Goal: Task Accomplishment & Management: Complete application form

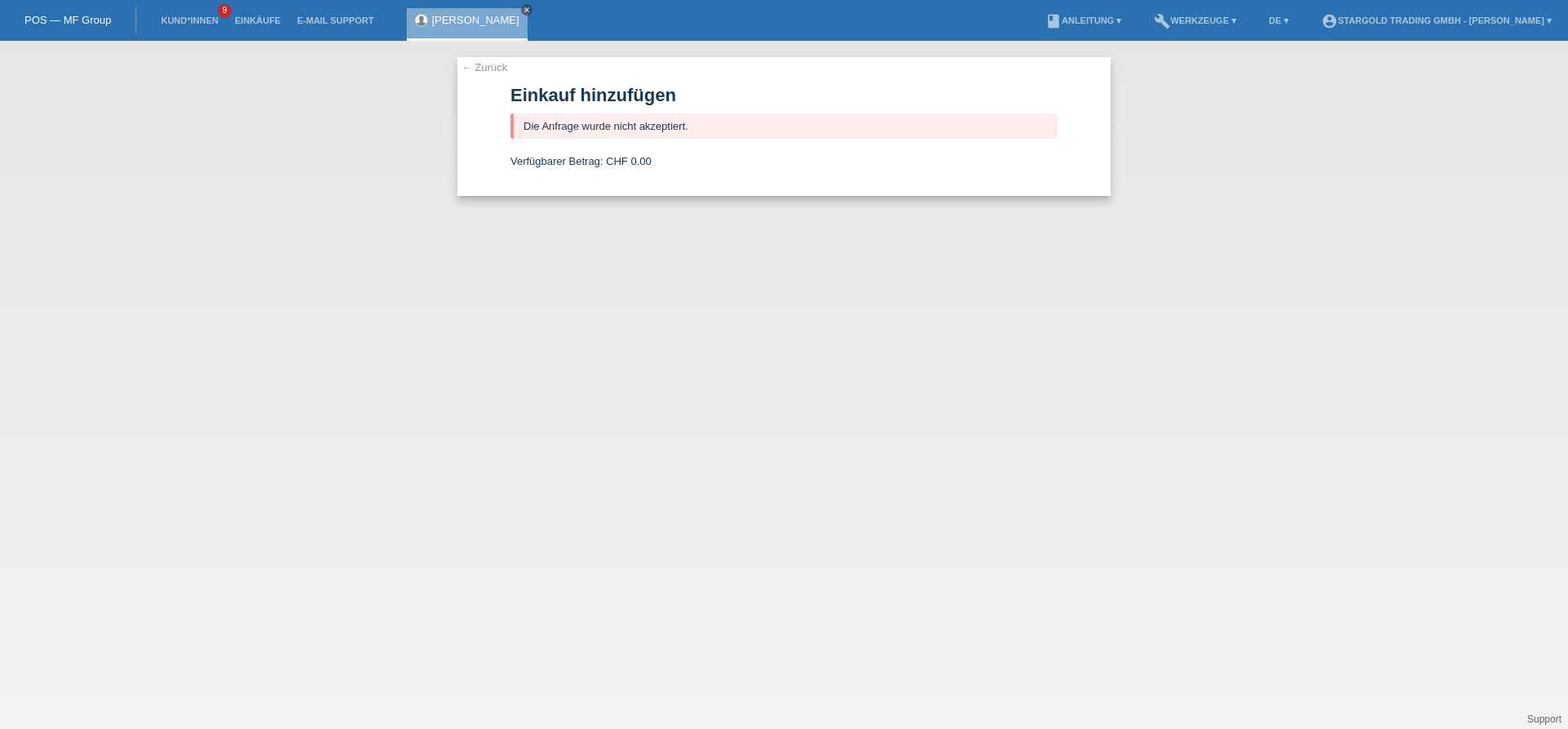
click at [521, 5] on link "close" at bounding box center [526, 9] width 11 height 11
click at [246, 22] on link "Einkäufe" at bounding box center [257, 20] width 62 height 9
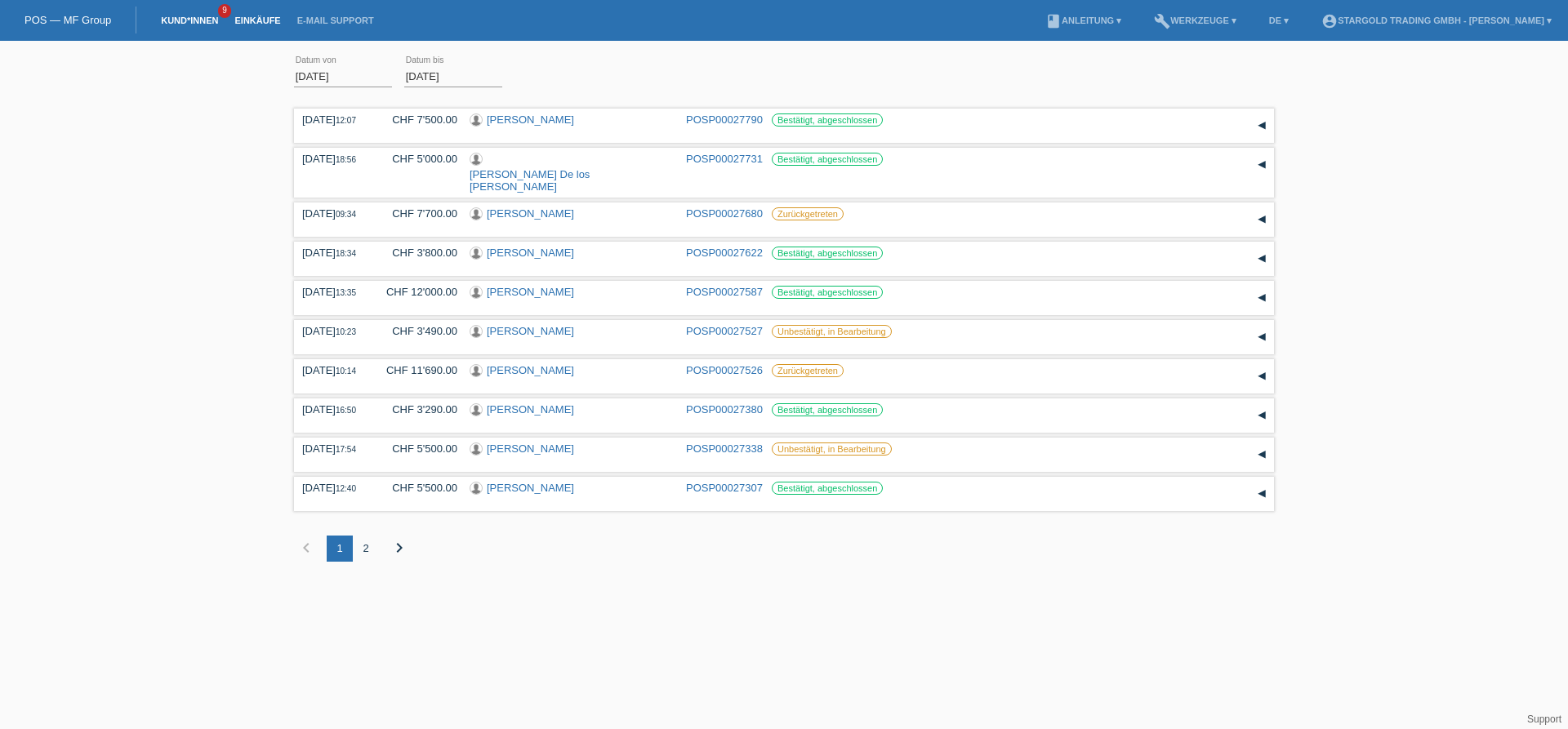
click at [203, 24] on link "Kund*innen" at bounding box center [189, 20] width 73 height 9
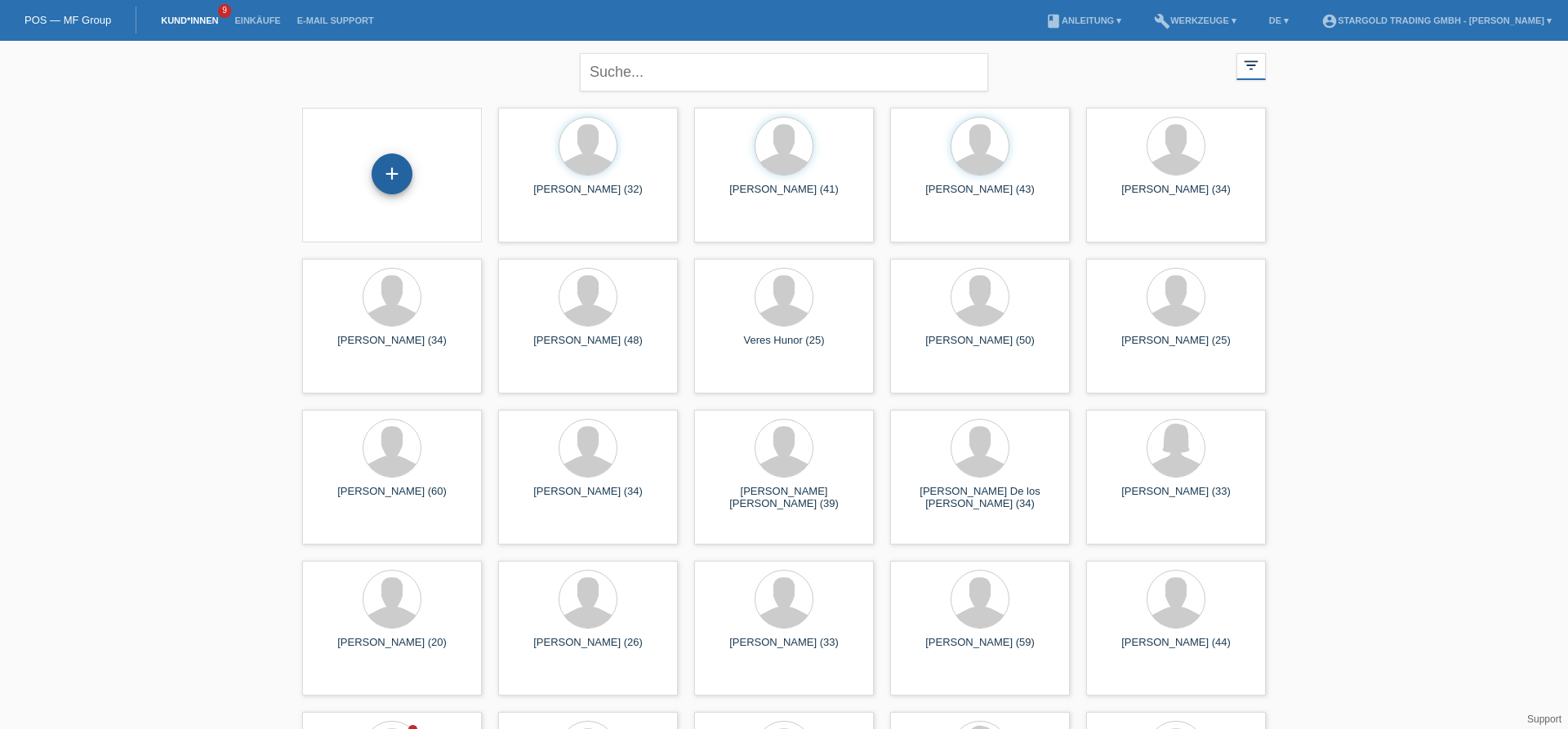
click at [386, 181] on div "+" at bounding box center [391, 174] width 40 height 40
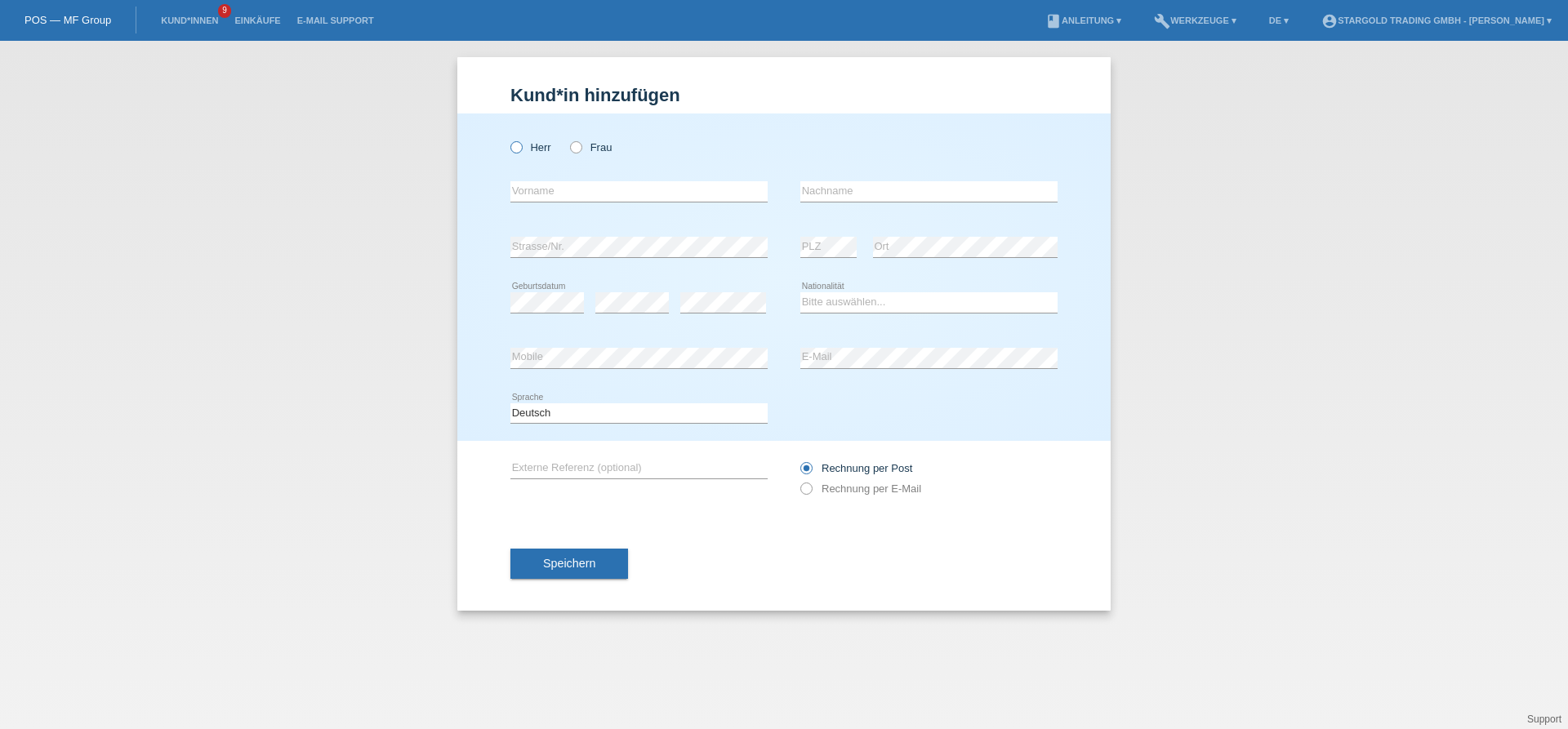
click at [508, 138] on icon at bounding box center [508, 138] width 0 height 0
click at [517, 147] on input "Herr" at bounding box center [516, 146] width 10 height 10
radio input "true"
click at [581, 193] on input "text" at bounding box center [639, 192] width 257 height 21
type input "[PERSON_NAME]"
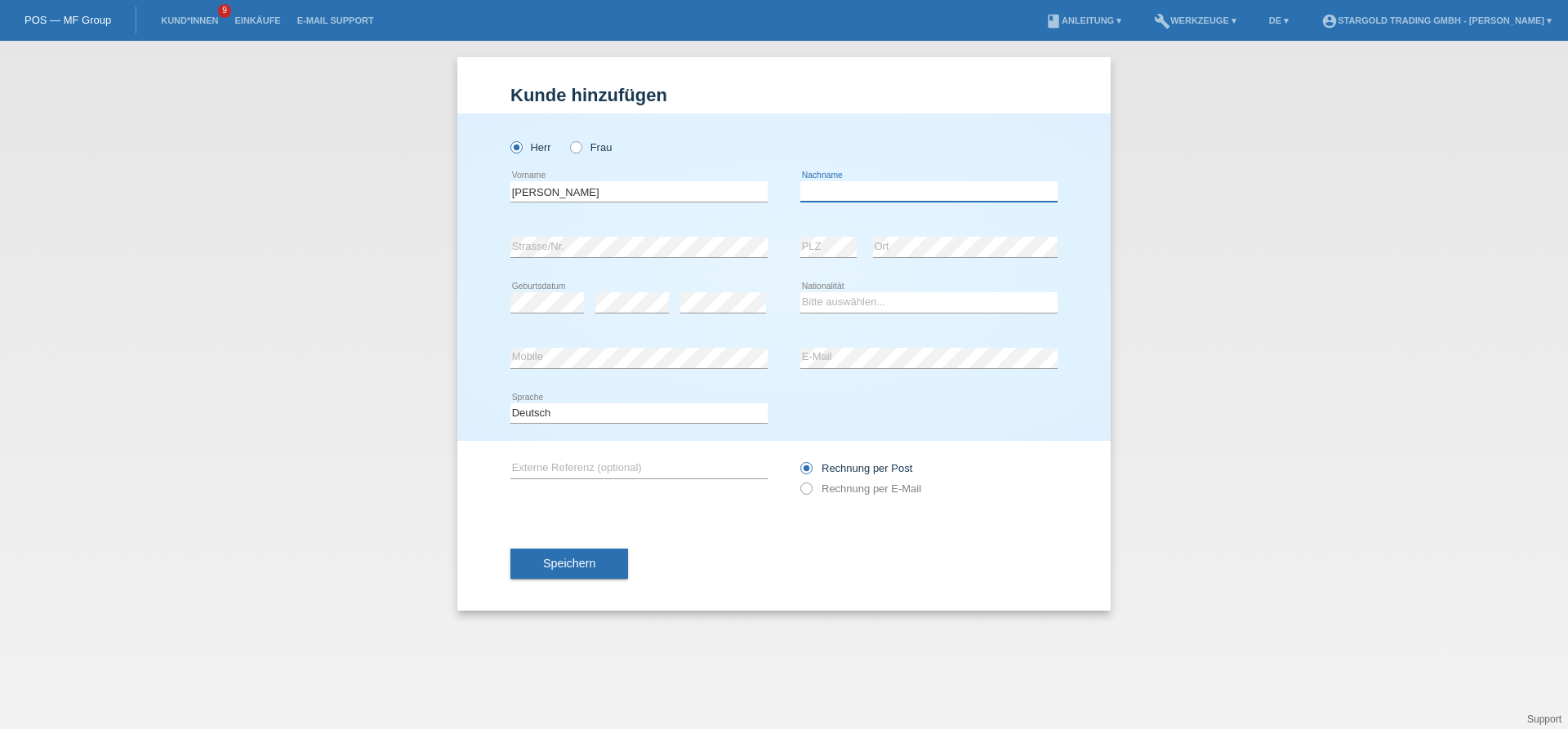
paste input "Craffonara"
type input "Craffonara"
click at [801, 292] on select "Bitte auswählen... Schweiz Deutschland Liechtenstein Österreich ------------ Af…" at bounding box center [929, 302] width 257 height 20
select select "IT"
click option "Italien" at bounding box center [0, 0] width 0 height 0
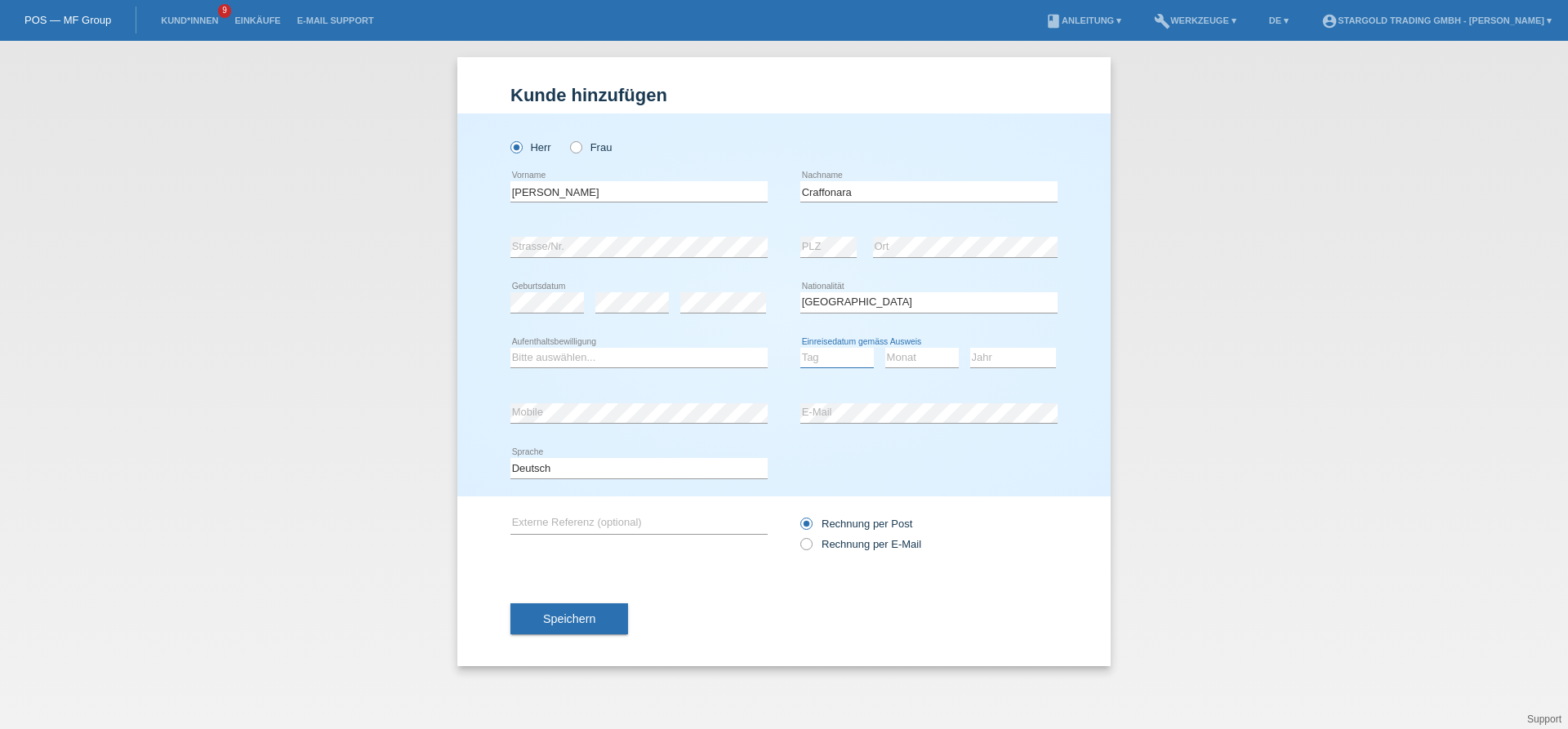
click at [801, 348] on select "Tag 01 02 03 04 05 06 07 08 09 10 11" at bounding box center [837, 358] width 73 height 20
select select "20"
click option "20" at bounding box center [0, 0] width 0 height 0
click at [886, 348] on select "Monat 01 02 03 04 05 06 07 08 09 10 11" at bounding box center [922, 358] width 73 height 20
select select "09"
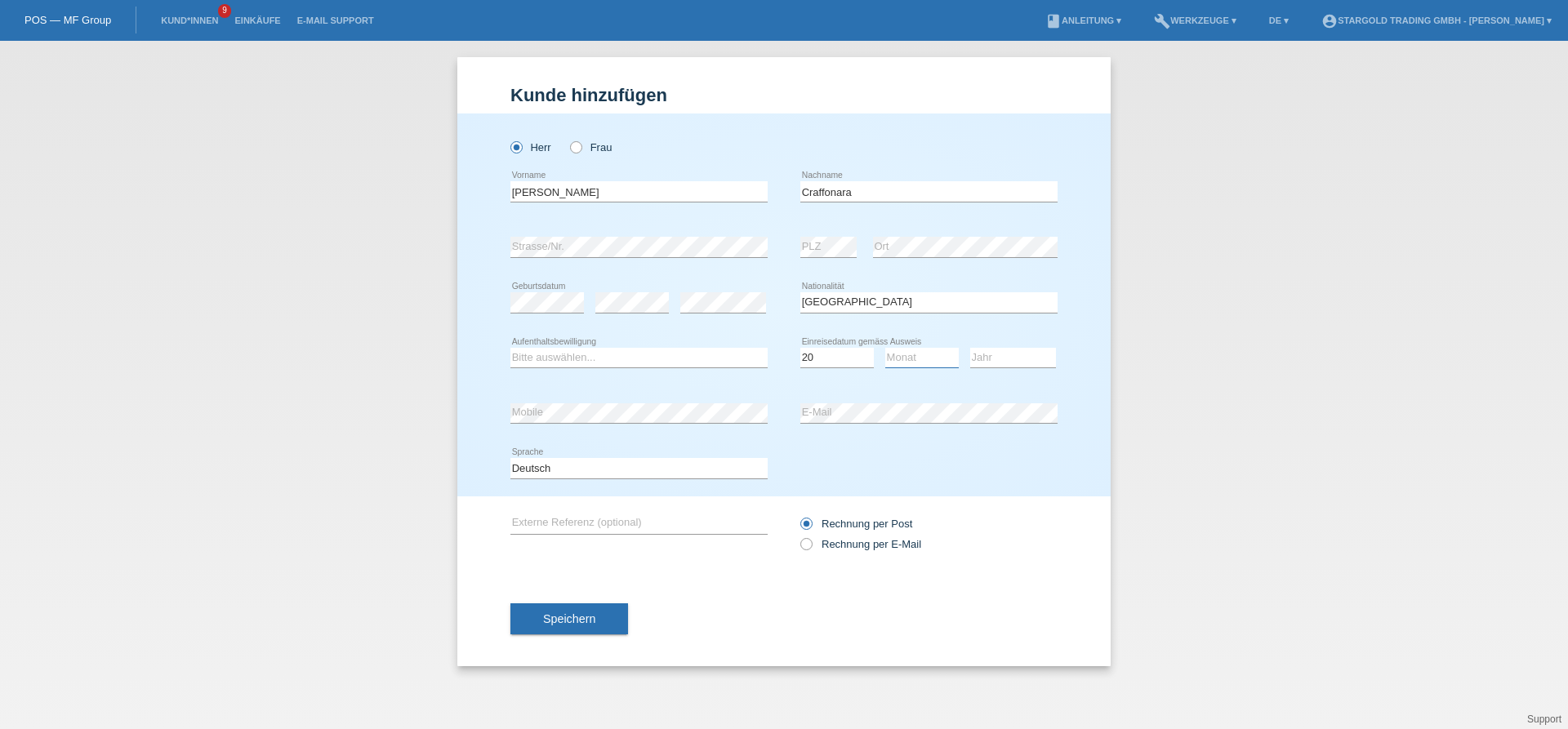
click option "09" at bounding box center [0, 0] width 0 height 0
click at [970, 348] on select "Jahr 2025 2024 2023 2022 2021 2020 2019 2018 2017 2016 2015 2014 2013 2012 2011…" at bounding box center [1013, 358] width 86 height 20
select select "2016"
click option "2016" at bounding box center [0, 0] width 0 height 0
click at [511, 348] on select "Bitte auswählen... C B B - Flüchtlingsstatus Andere" at bounding box center [639, 358] width 257 height 20
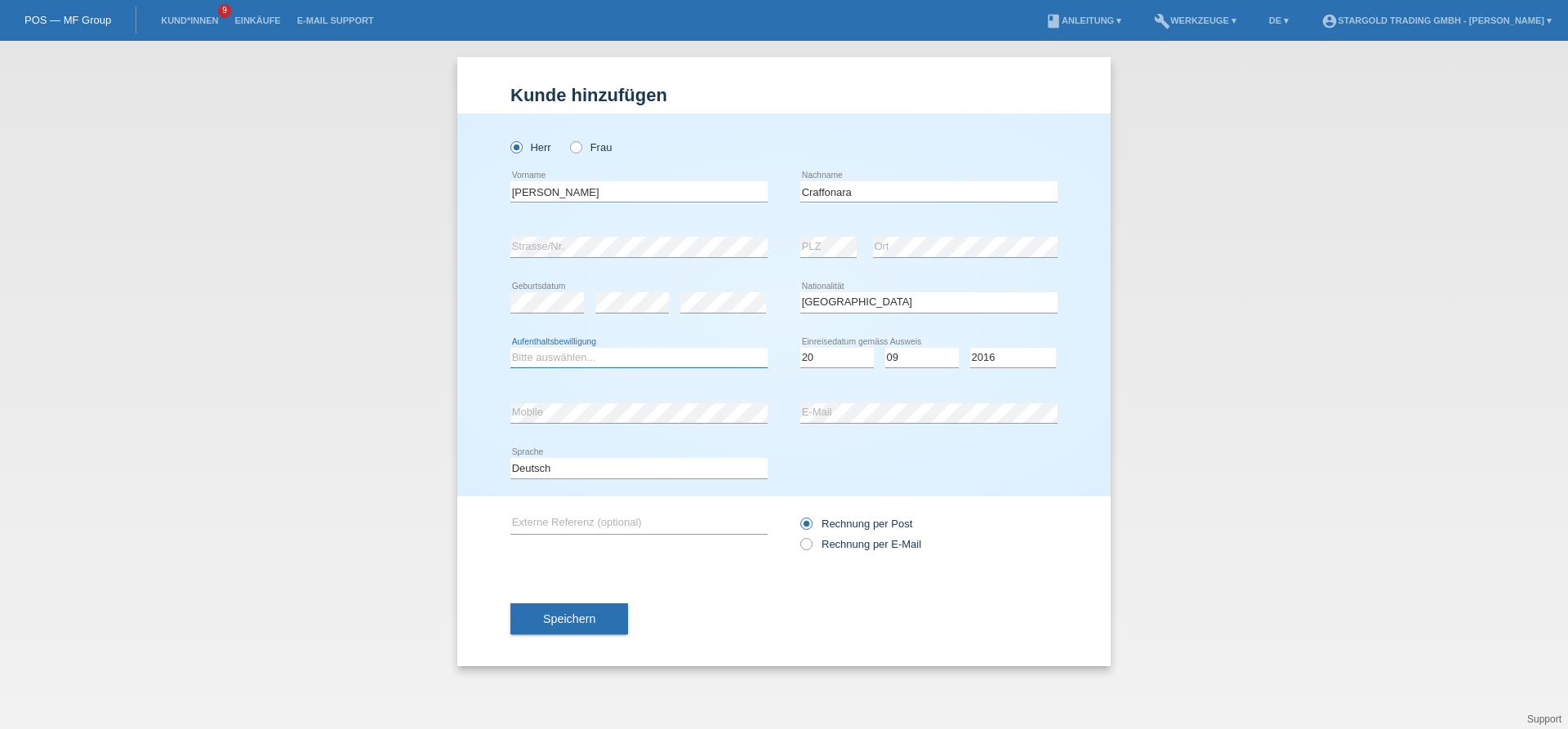
click at [511, 348] on select "Bitte auswählen... C B B - Flüchtlingsstatus Andere" at bounding box center [639, 358] width 257 height 20
select select "C"
click option "C" at bounding box center [0, 0] width 0 height 0
click at [798, 536] on icon at bounding box center [798, 536] width 0 height 0
click at [809, 547] on input "Rechnung per E-Mail" at bounding box center [806, 548] width 10 height 21
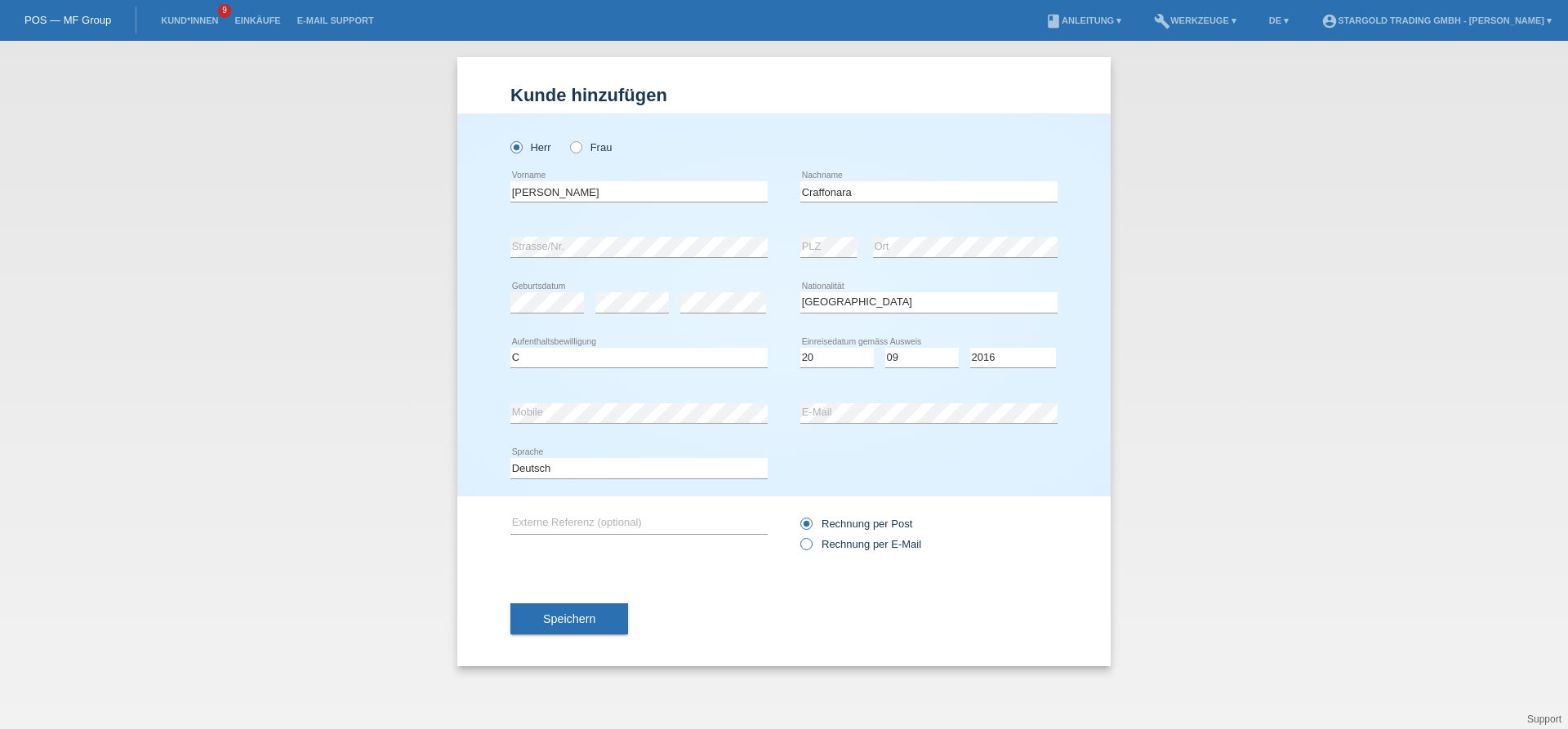
radio input "true"
click at [593, 613] on button "Speichern" at bounding box center [569, 619] width 118 height 31
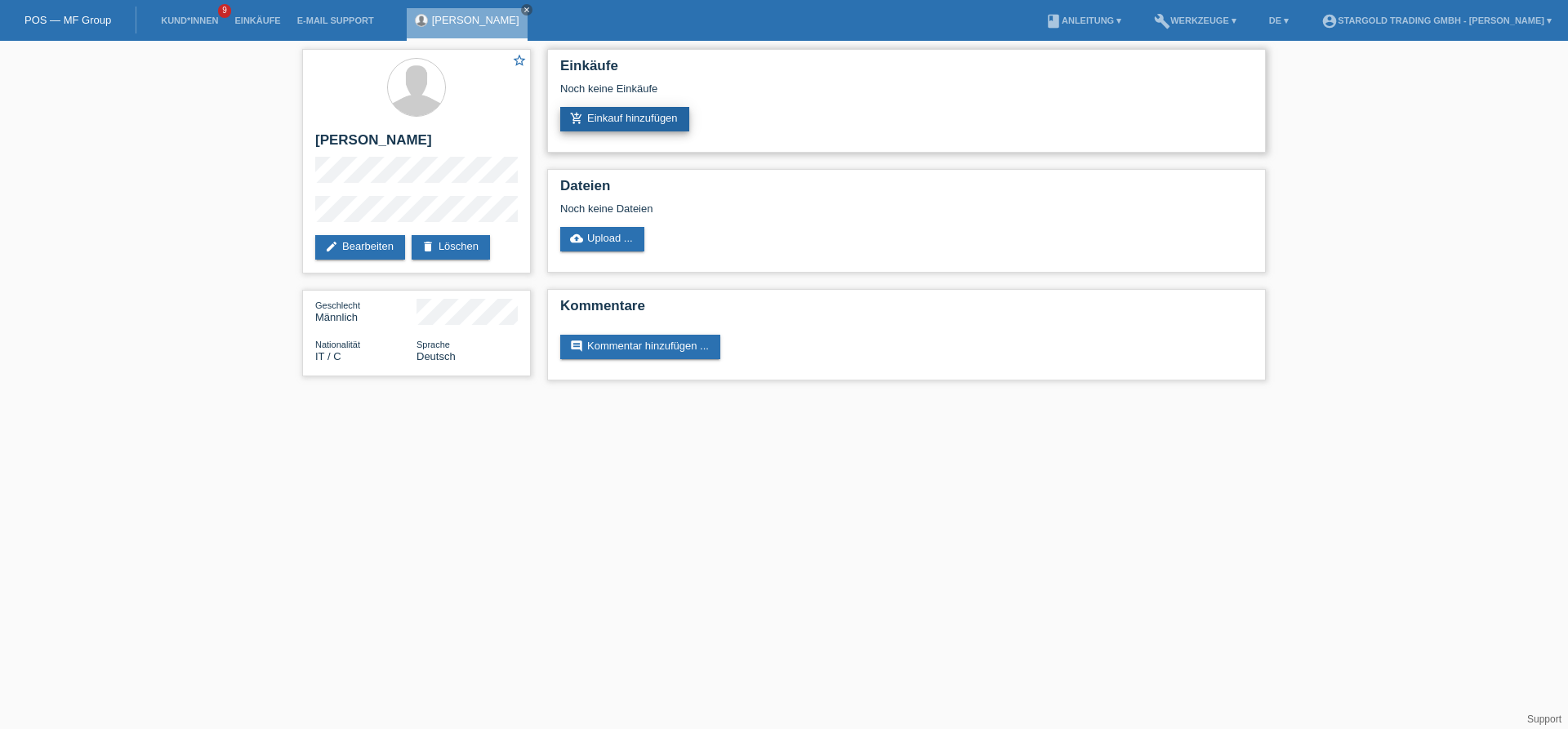
click at [616, 127] on link "add_shopping_cart Einkauf hinzufügen" at bounding box center [625, 119] width 129 height 24
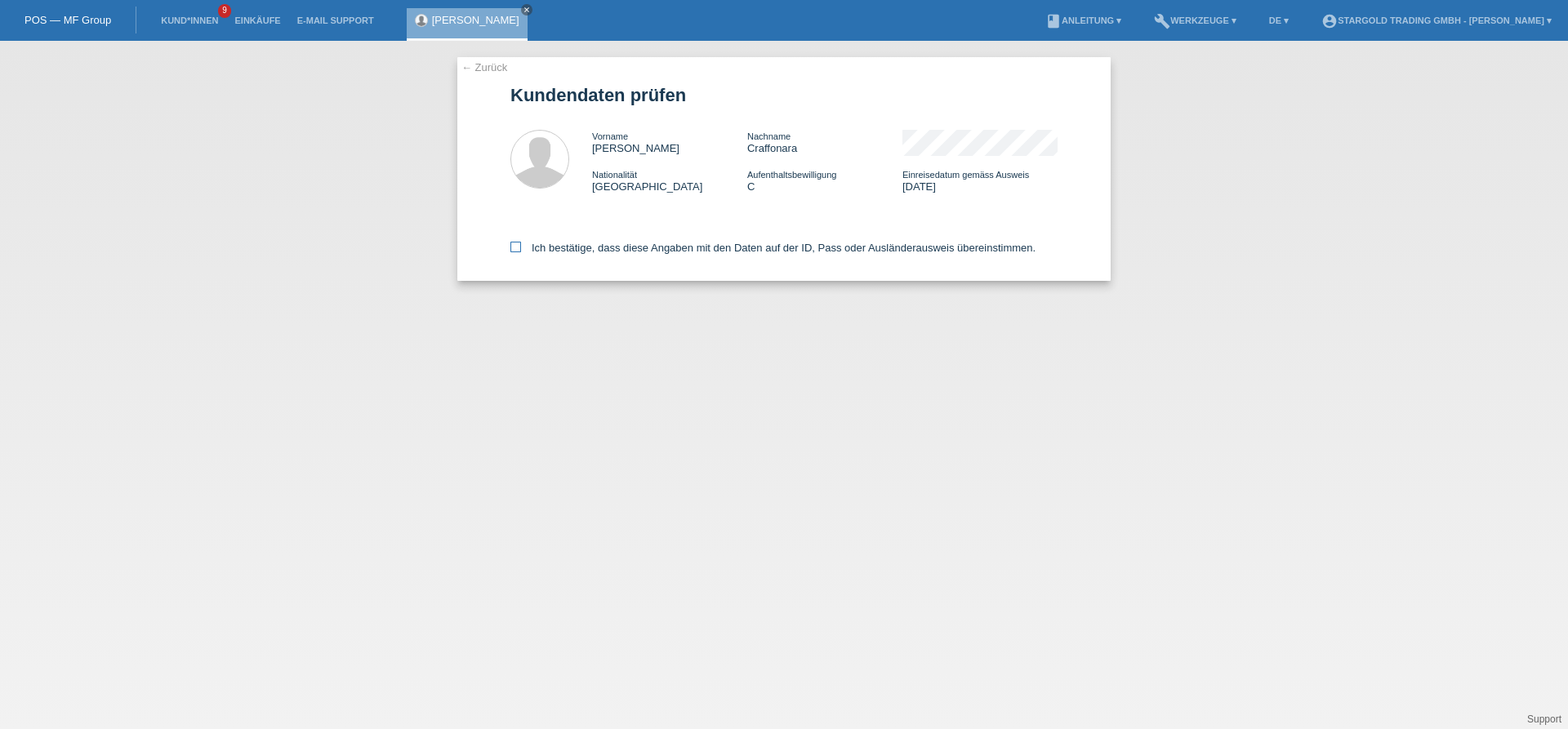
click at [516, 248] on icon at bounding box center [516, 247] width 10 height 10
click at [516, 248] on input "Ich bestätige, dass diese Angaben mit den Daten auf der ID, Pass oder Ausländer…" at bounding box center [516, 247] width 10 height 10
checkbox input "true"
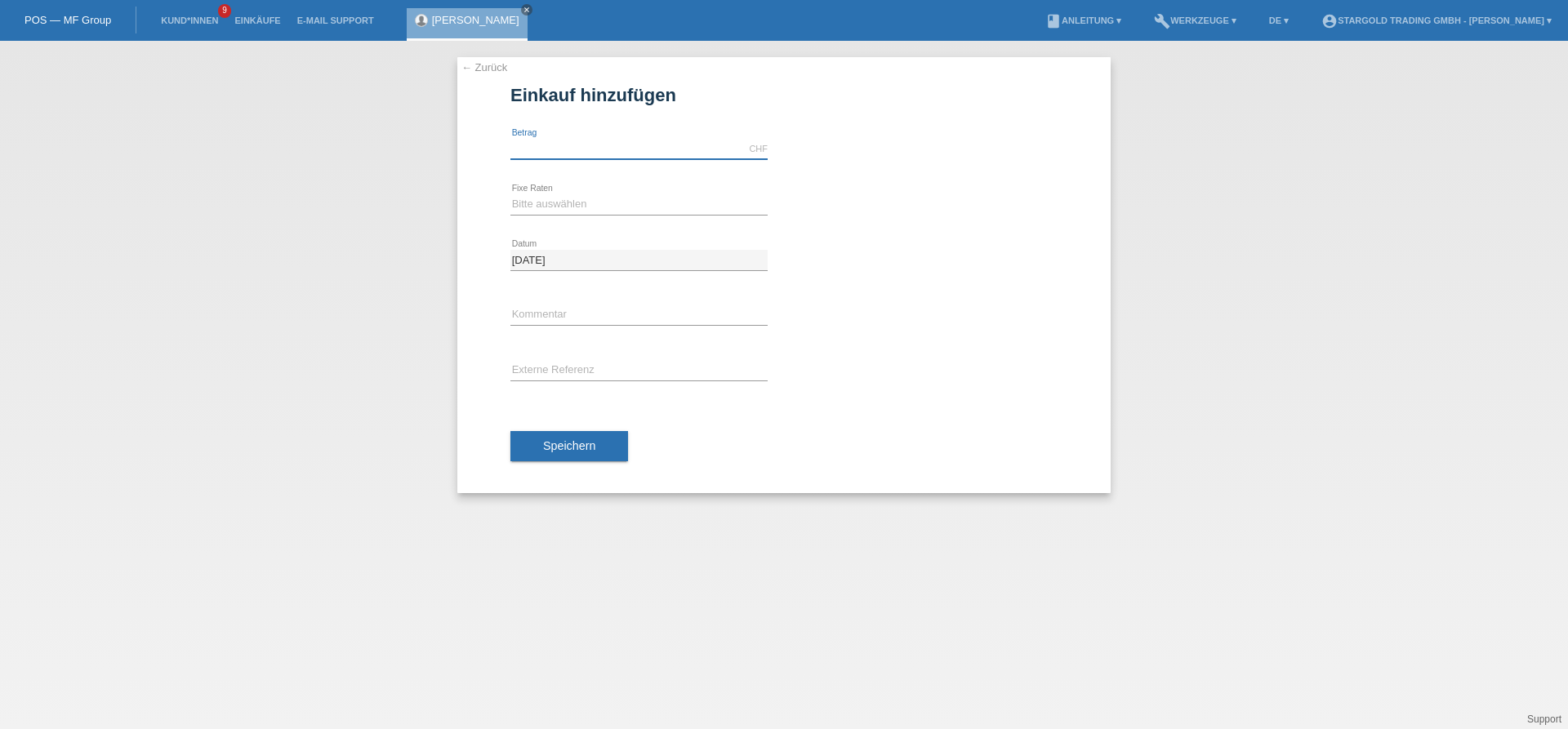
click at [666, 146] on input "text" at bounding box center [639, 149] width 257 height 21
type input "5000.00"
click at [511, 194] on select "Bitte auswählen 6 Raten 12 Raten 18 Raten 24 Raten 36 Raten 48 Raten" at bounding box center [639, 204] width 257 height 20
select select "495"
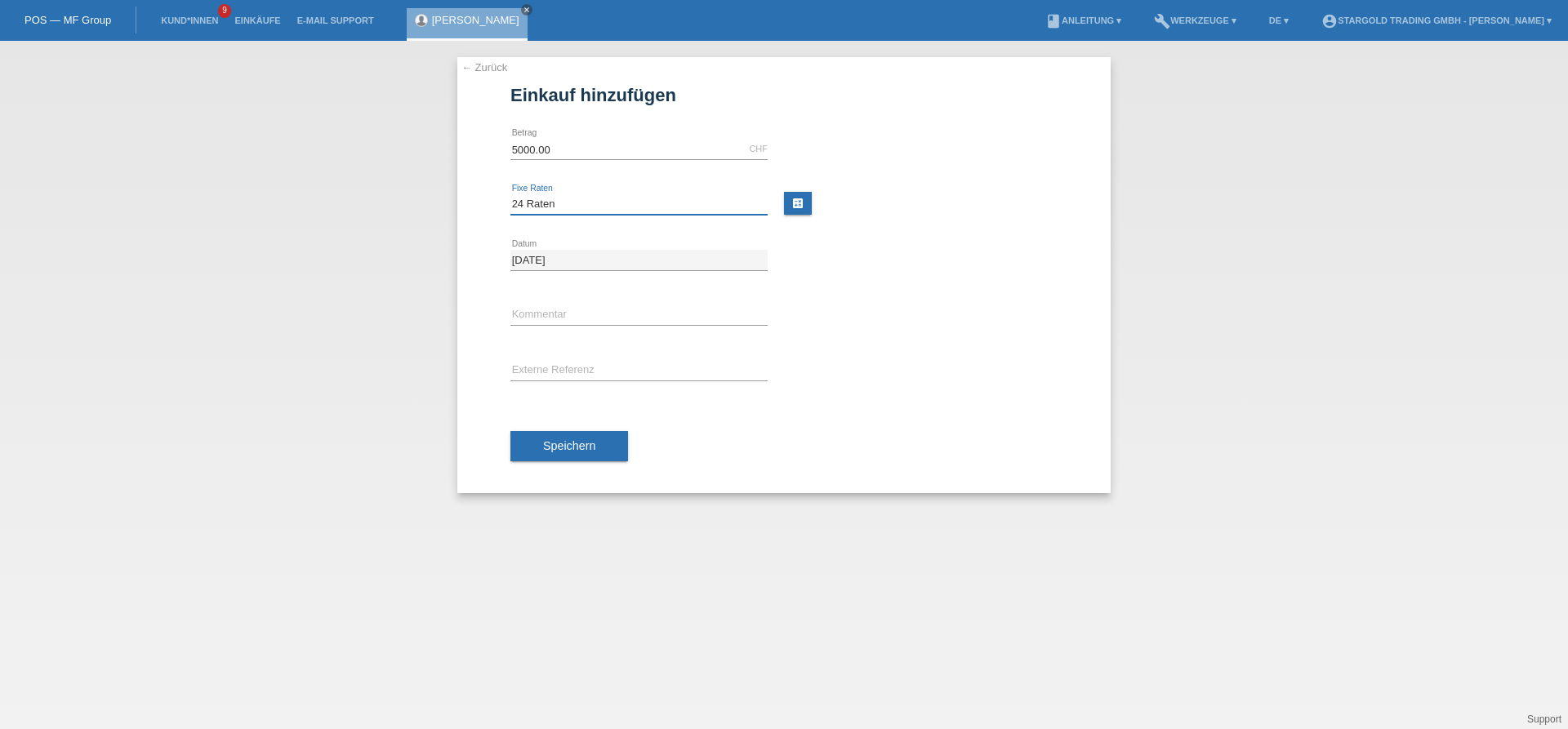
click option "24 Raten" at bounding box center [0, 0] width 0 height 0
click at [604, 456] on button "Speichern" at bounding box center [569, 446] width 118 height 31
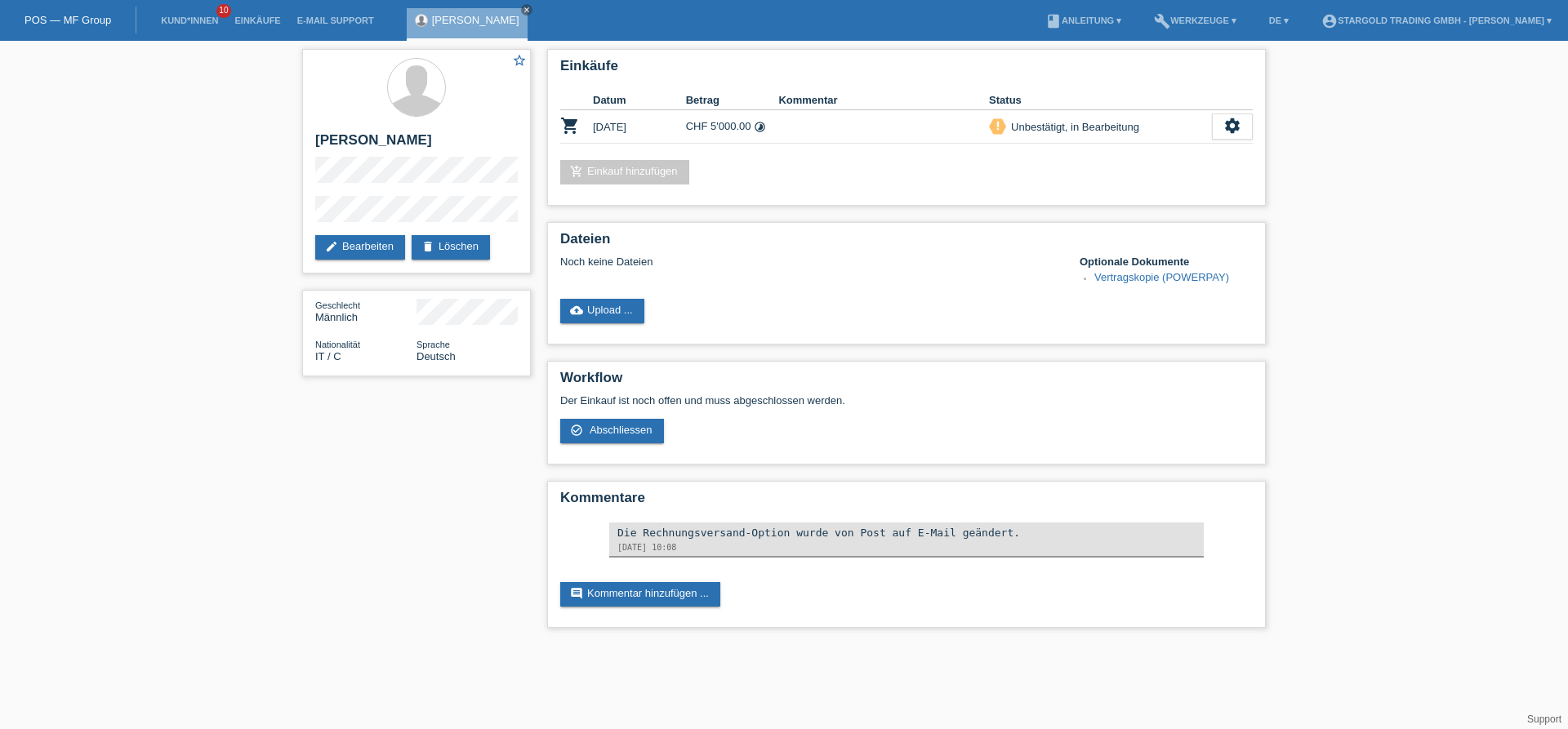
click at [167, 313] on div "star_border [PERSON_NAME] edit Bearbeiten delete Löschen Geschlecht Männlich Na…" at bounding box center [784, 342] width 1568 height 603
click at [252, 366] on div "star_border [PERSON_NAME] edit Bearbeiten delete Löschen Geschlecht Männlich Na…" at bounding box center [784, 342] width 1568 height 603
click at [120, 315] on div "star_border [PERSON_NAME] edit Bearbeiten delete Löschen Geschlecht Männlich Na…" at bounding box center [784, 342] width 1568 height 603
click at [189, 315] on div "star_border [PERSON_NAME] edit Bearbeiten delete Löschen Geschlecht Männlich Na…" at bounding box center [784, 342] width 1568 height 603
